Goal: Communication & Community: Answer question/provide support

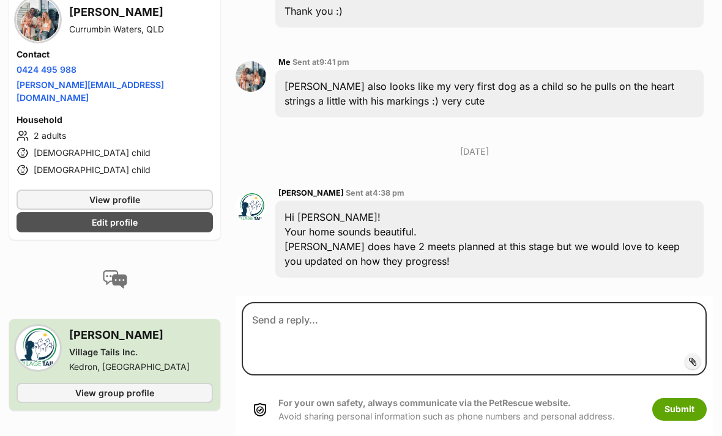
scroll to position [572, 0]
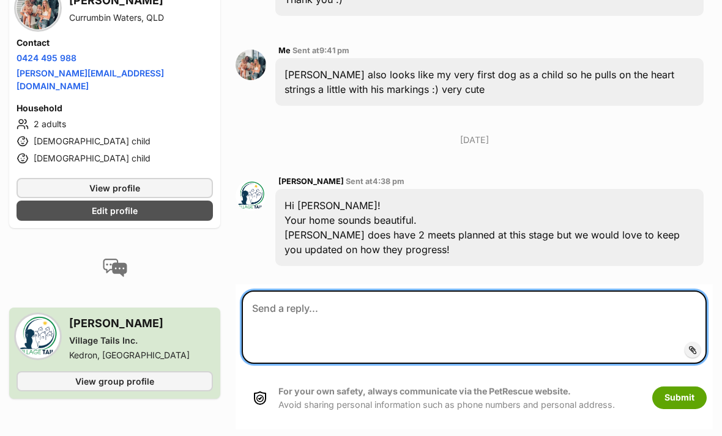
click at [501, 304] on textarea at bounding box center [474, 327] width 465 height 73
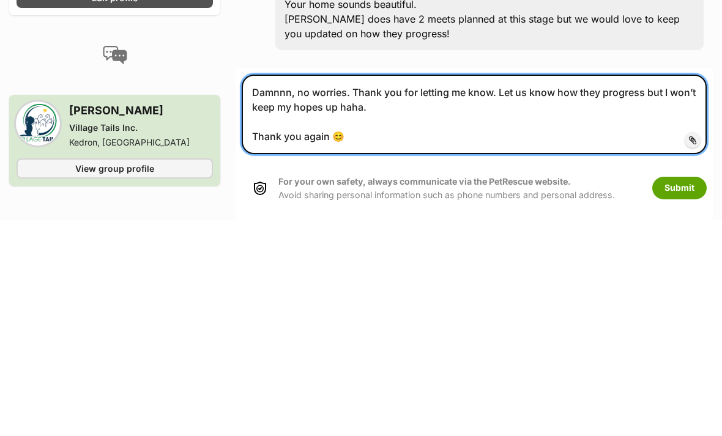
type textarea "Damnnn, no worries. Thank you for letting me know. Let us know how they progres…"
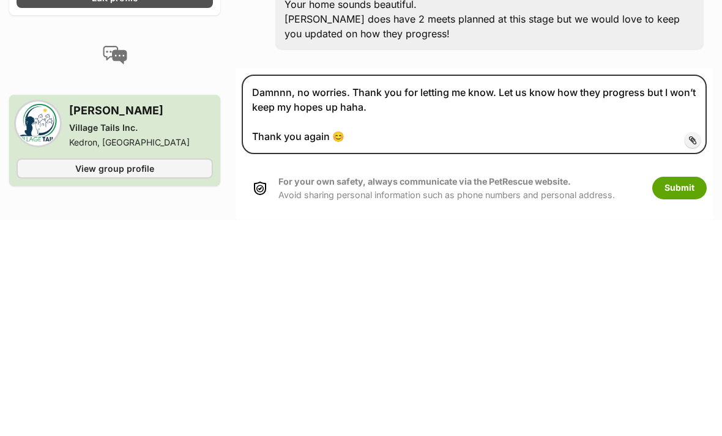
click at [677, 393] on button "Submit" at bounding box center [679, 404] width 54 height 22
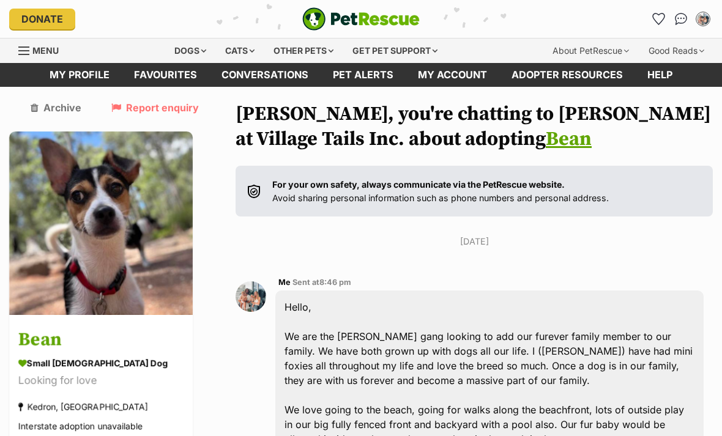
click at [684, 17] on img "Conversations" at bounding box center [681, 19] width 13 height 12
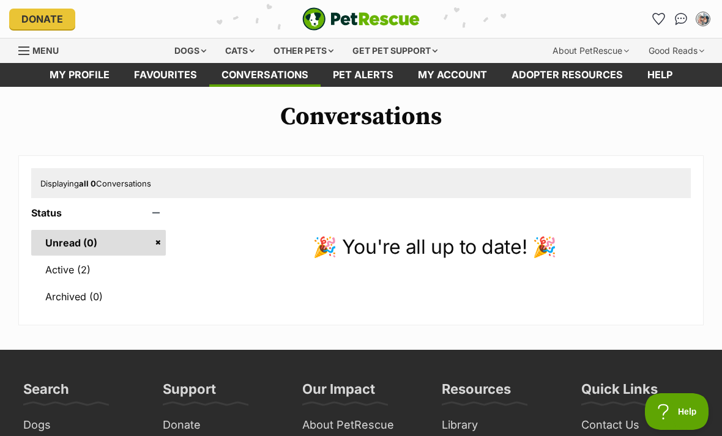
click at [106, 272] on link "Active (2)" at bounding box center [98, 270] width 135 height 26
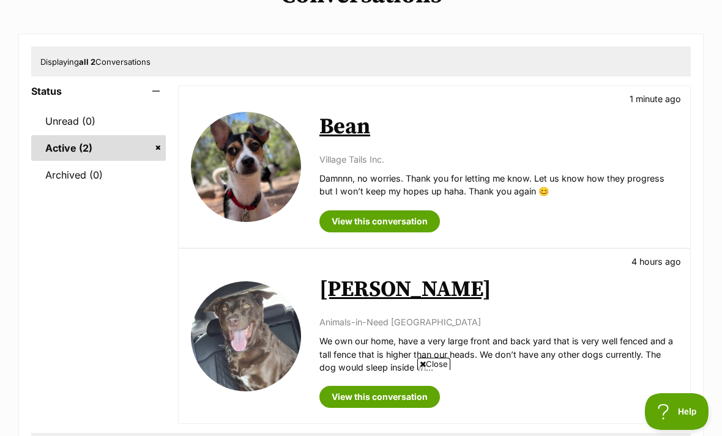
click at [549, 355] on p "We own our home, have a very large front and back yard that is very well fenced…" at bounding box center [498, 354] width 359 height 39
click at [373, 387] on link "View this conversation" at bounding box center [379, 397] width 121 height 22
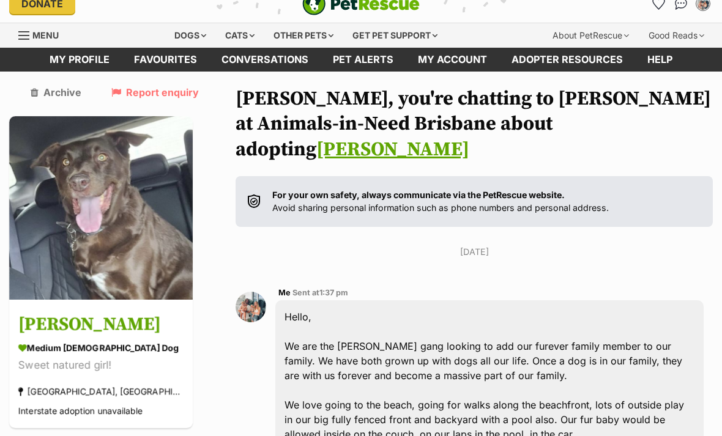
scroll to position [15, 0]
click at [136, 204] on img at bounding box center [101, 208] width 184 height 184
